Goal: Transaction & Acquisition: Purchase product/service

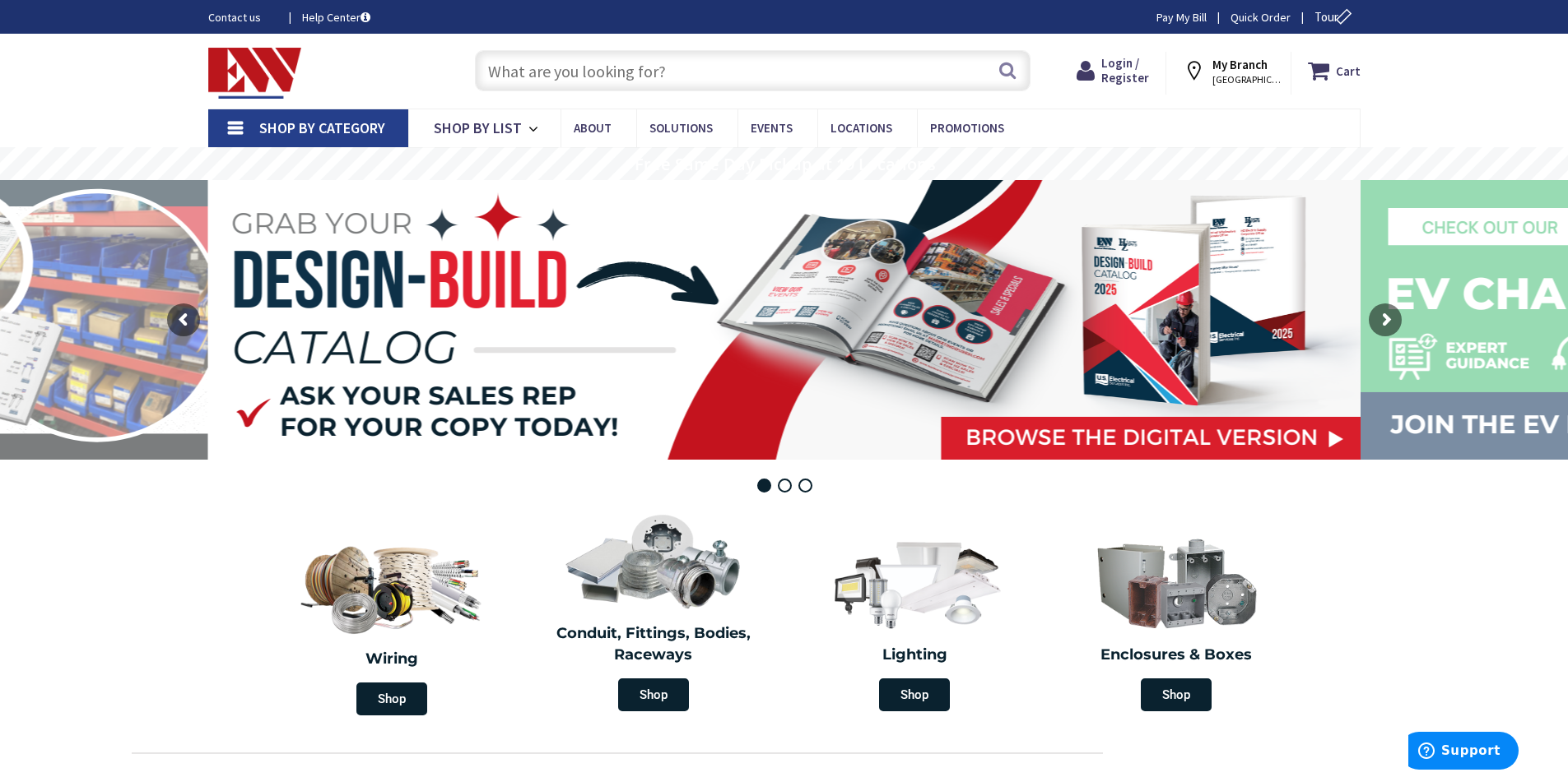
click at [749, 79] on input "text" at bounding box center [752, 70] width 556 height 41
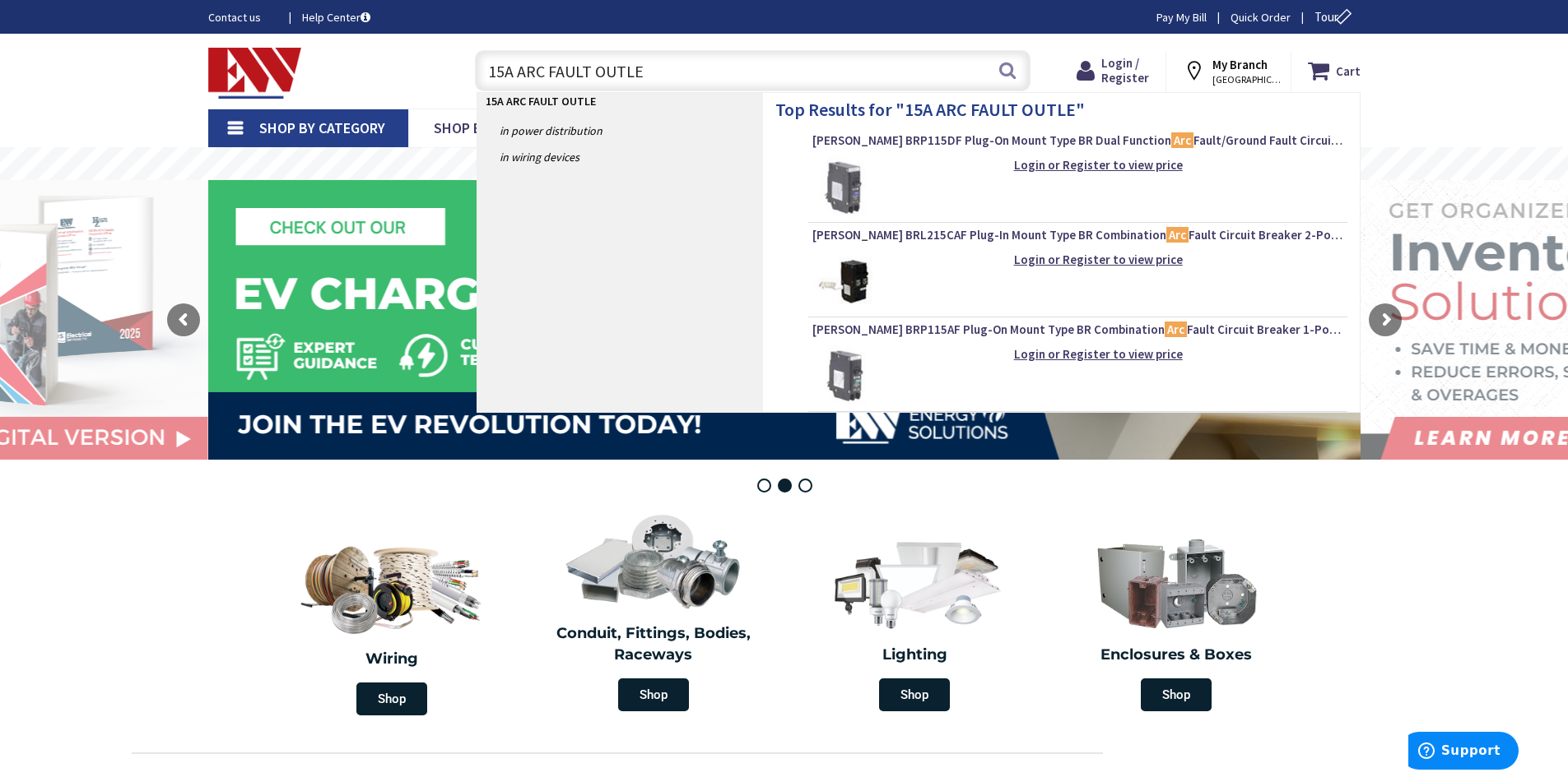
type input "15A ARC FAULT OUTLET"
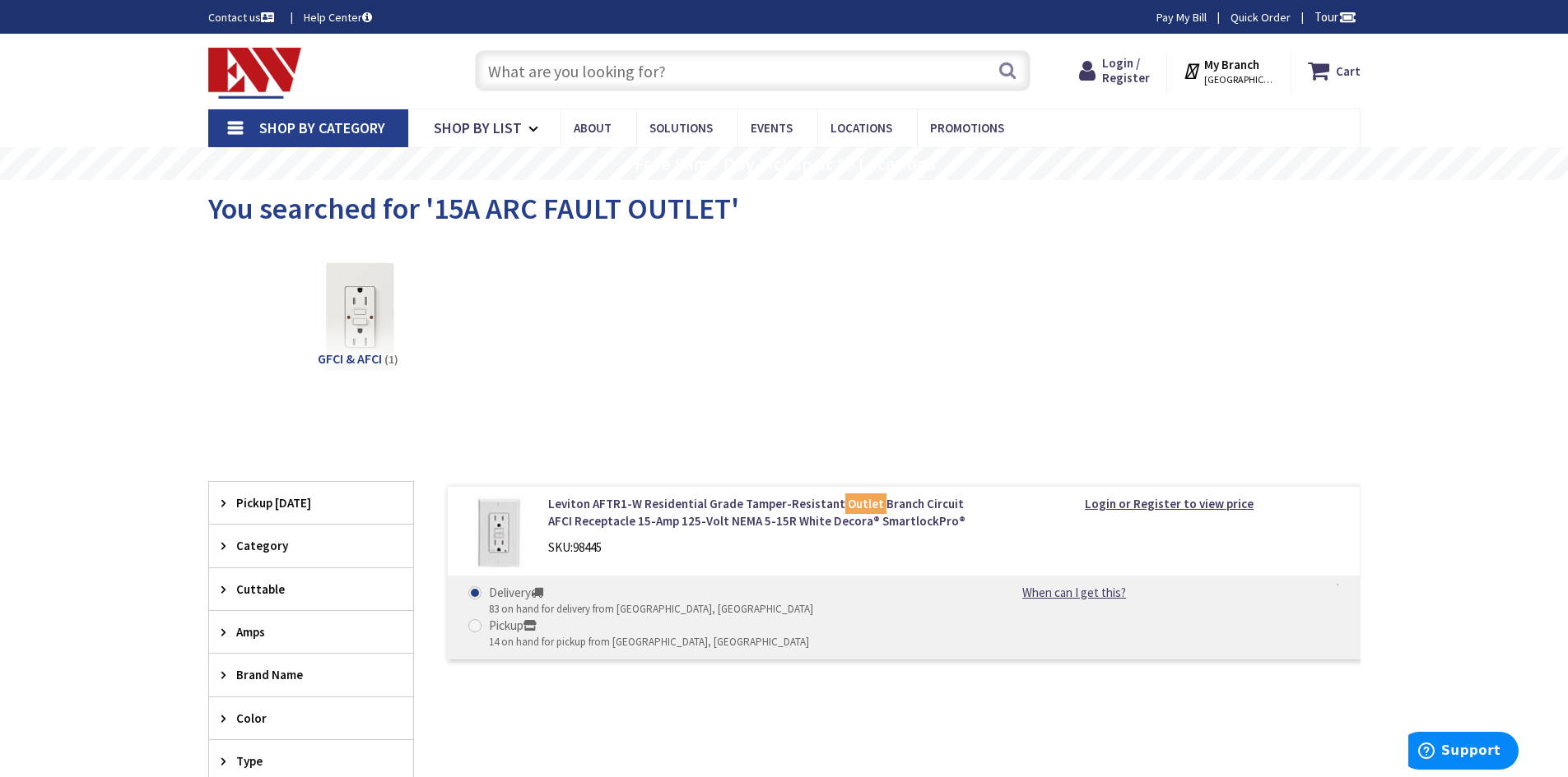
click at [1232, 78] on span "[GEOGRAPHIC_DATA], [GEOGRAPHIC_DATA]" at bounding box center [1238, 80] width 70 height 13
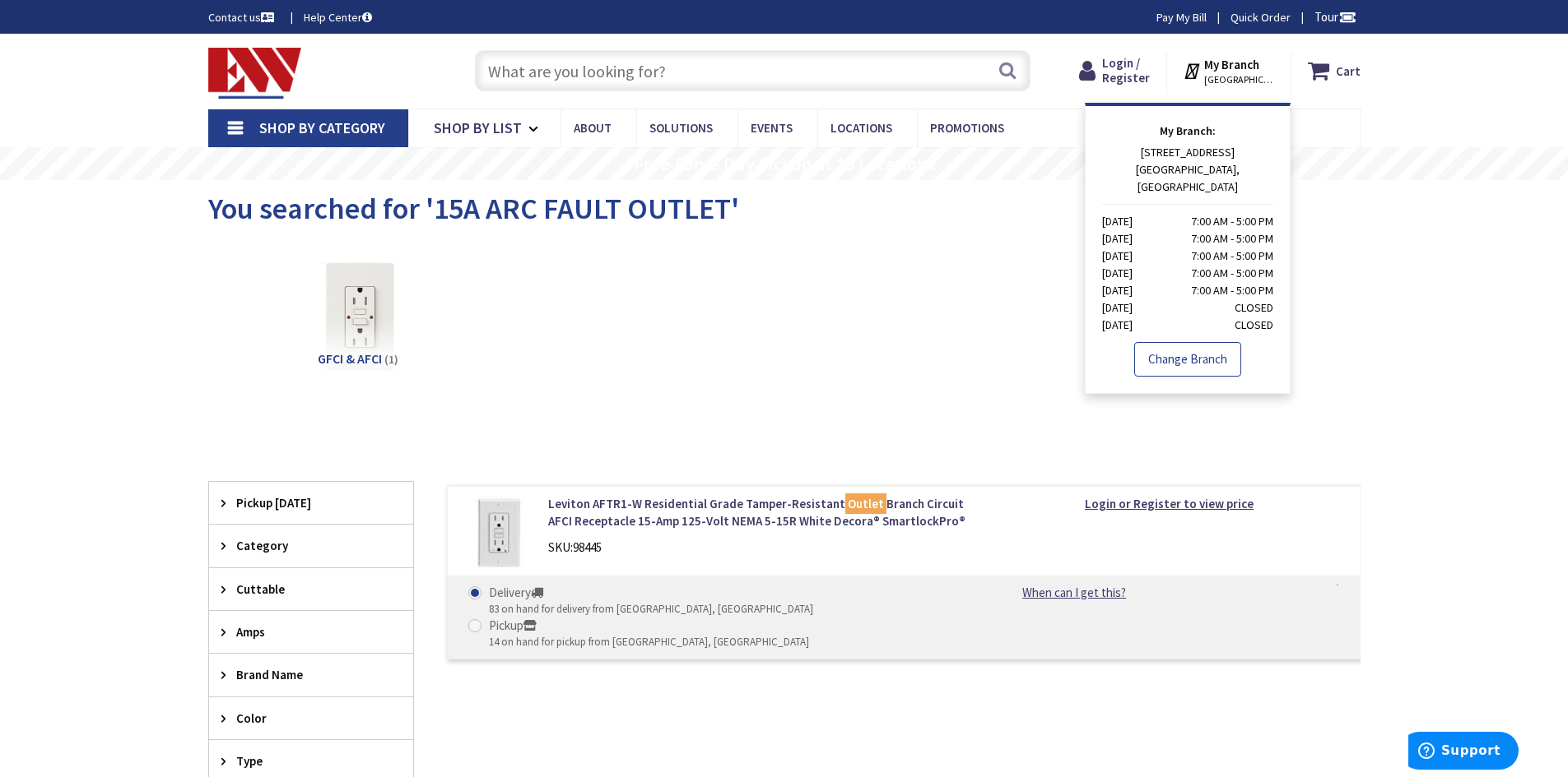
click at [1188, 342] on link "Change Branch" at bounding box center [1188, 359] width 107 height 34
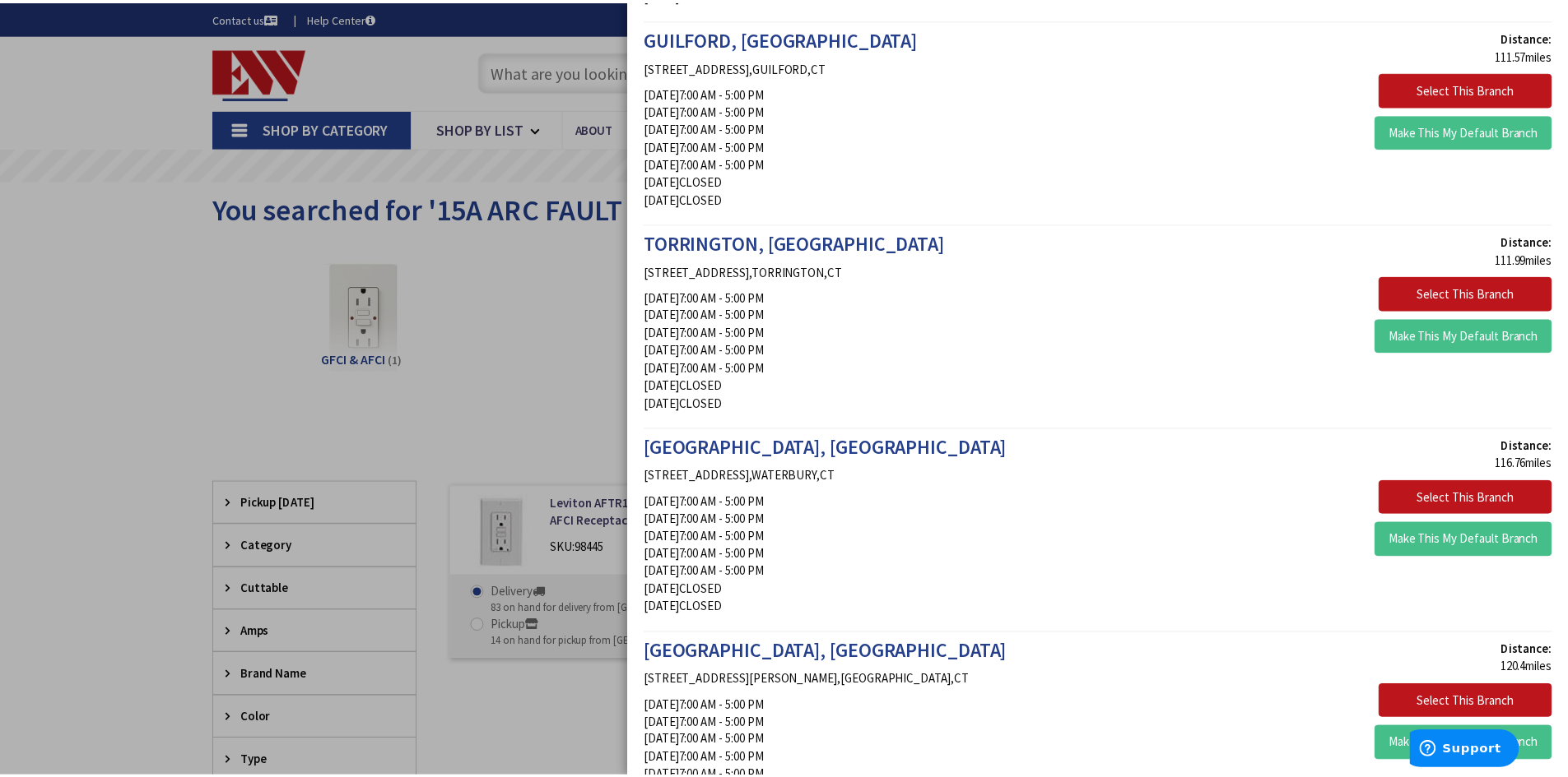
scroll to position [2386, 0]
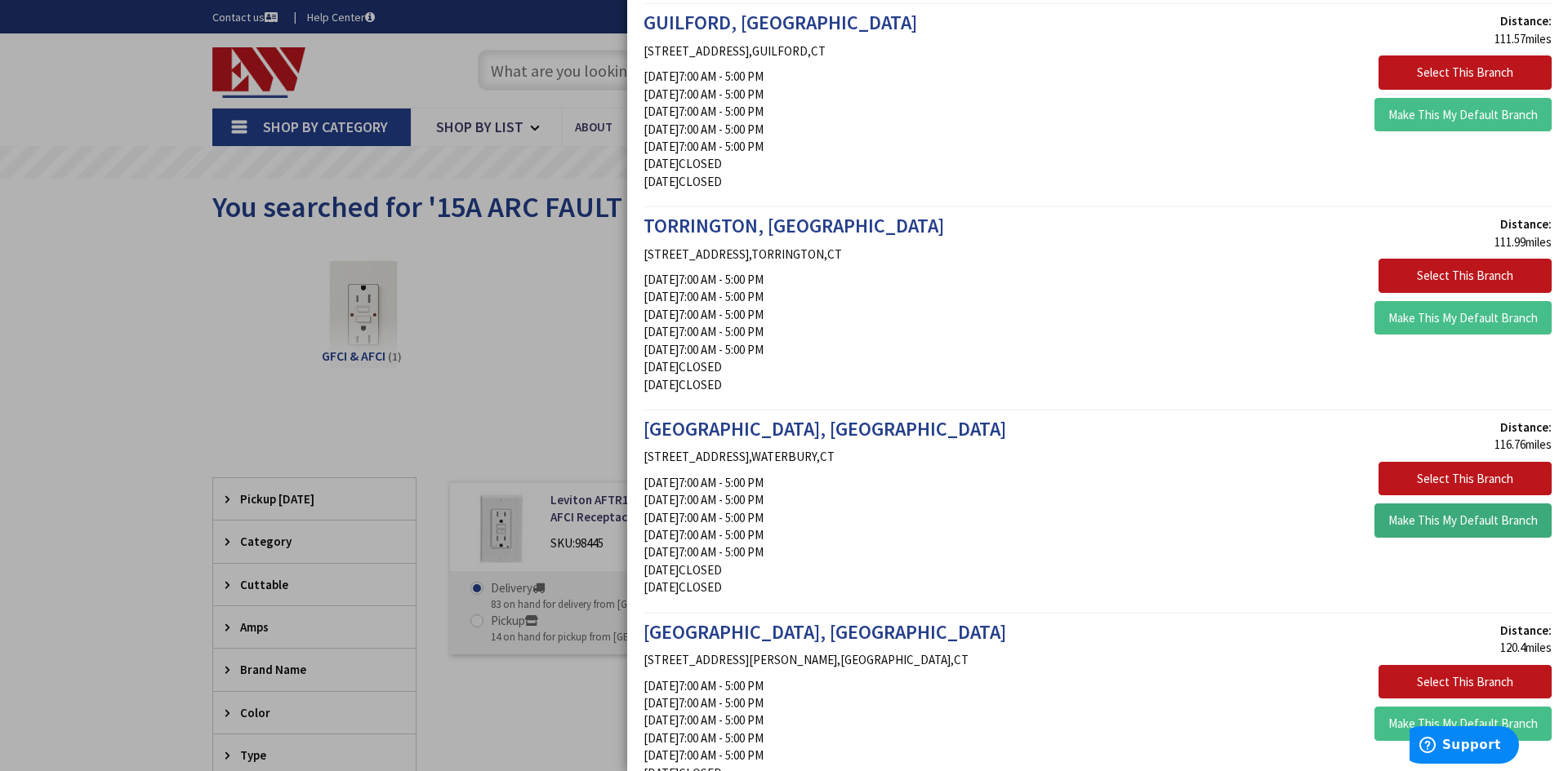
click at [1512, 524] on button "Make This My Default Branch" at bounding box center [1462, 521] width 177 height 34
